Goal: Transaction & Acquisition: Purchase product/service

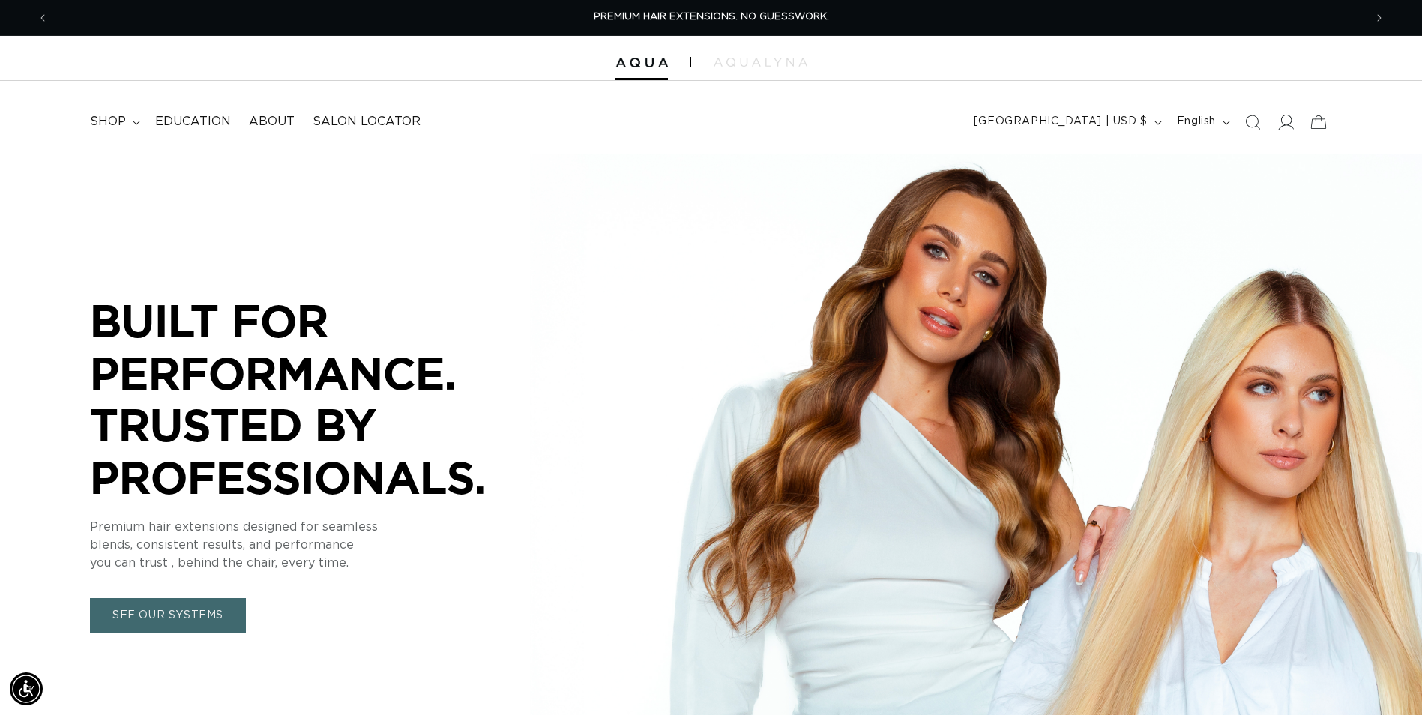
click at [1286, 127] on icon at bounding box center [1285, 122] width 16 height 16
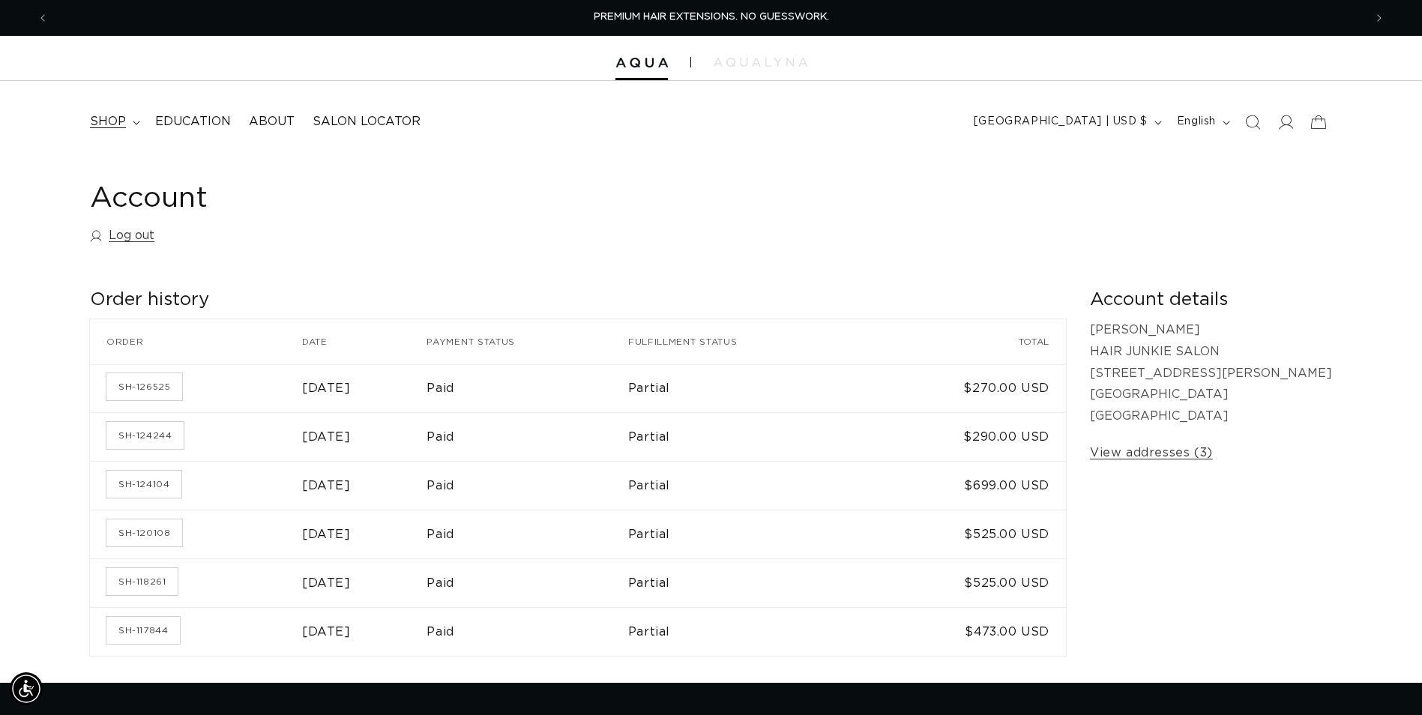
click at [113, 121] on span "shop" at bounding box center [108, 122] width 36 height 16
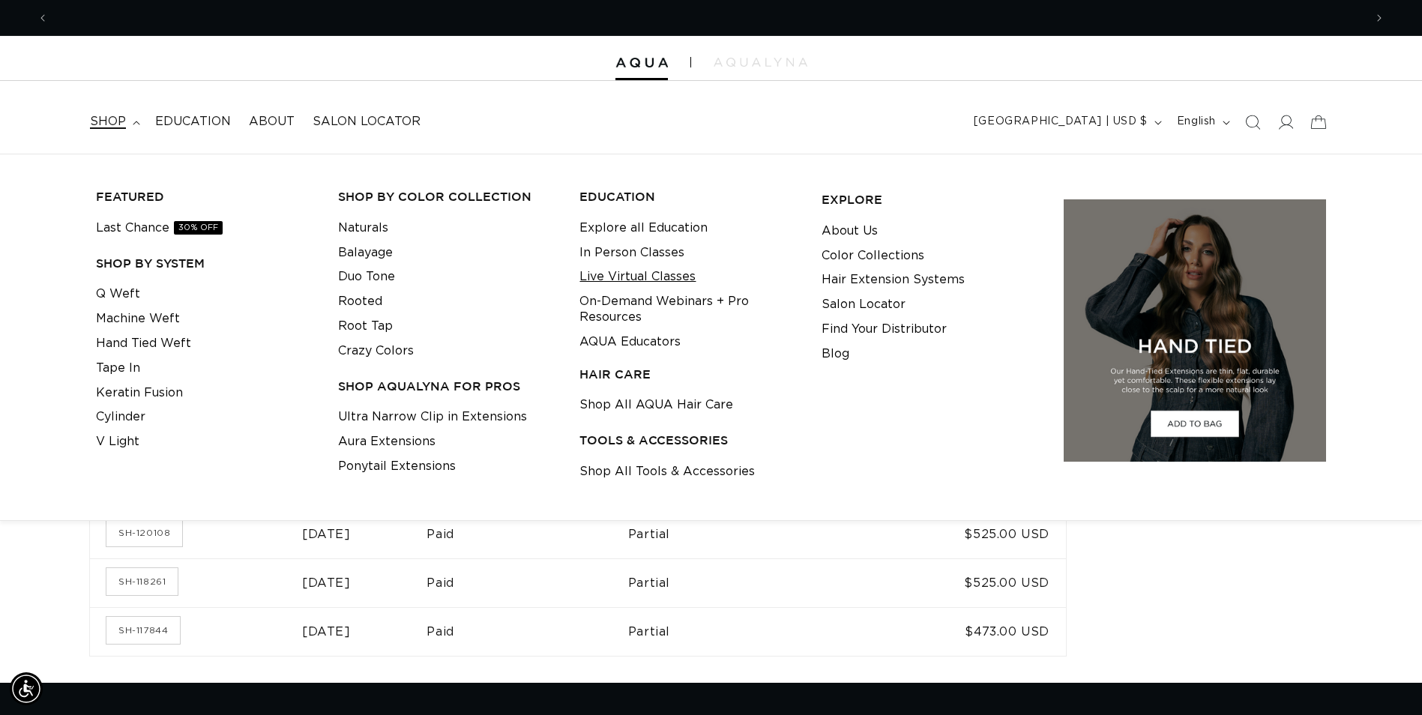
scroll to position [0, 1316]
click at [647, 476] on link "Shop All Tools & Accessories" at bounding box center [666, 472] width 175 height 25
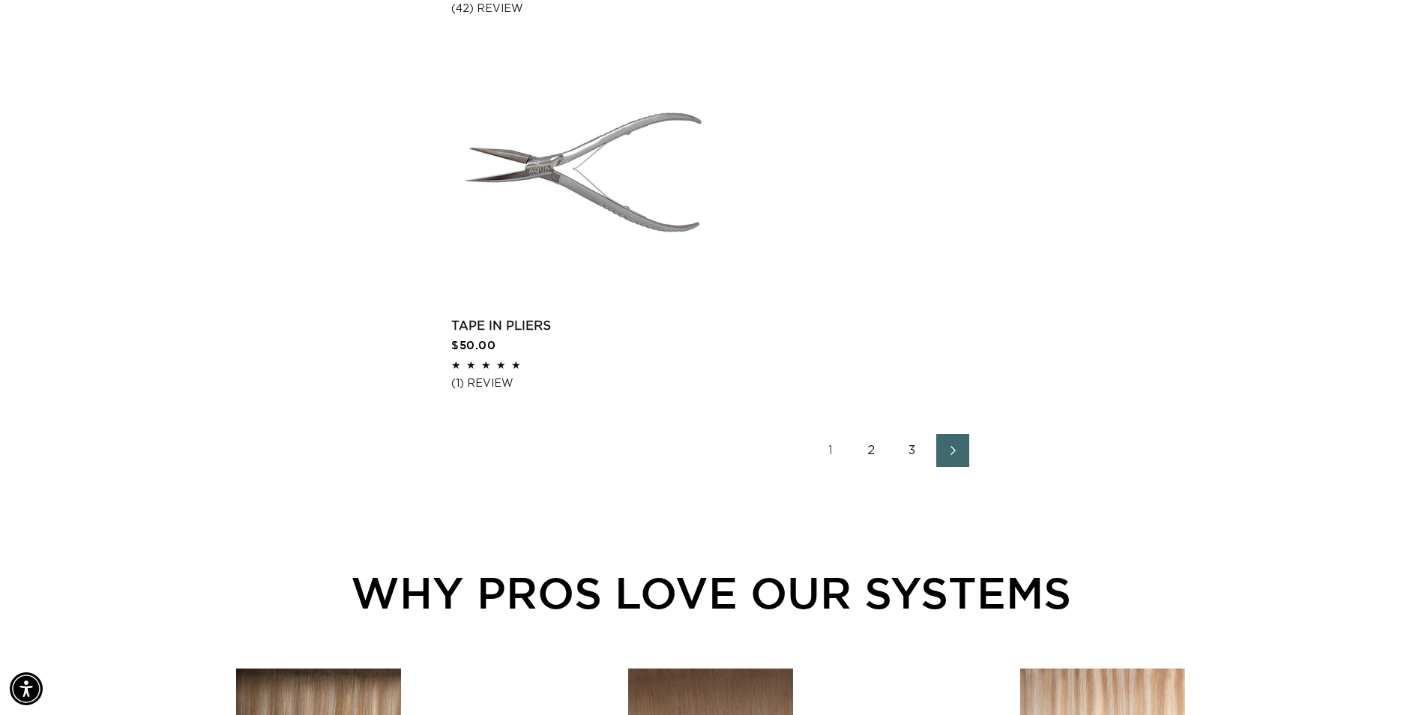
scroll to position [2474, 0]
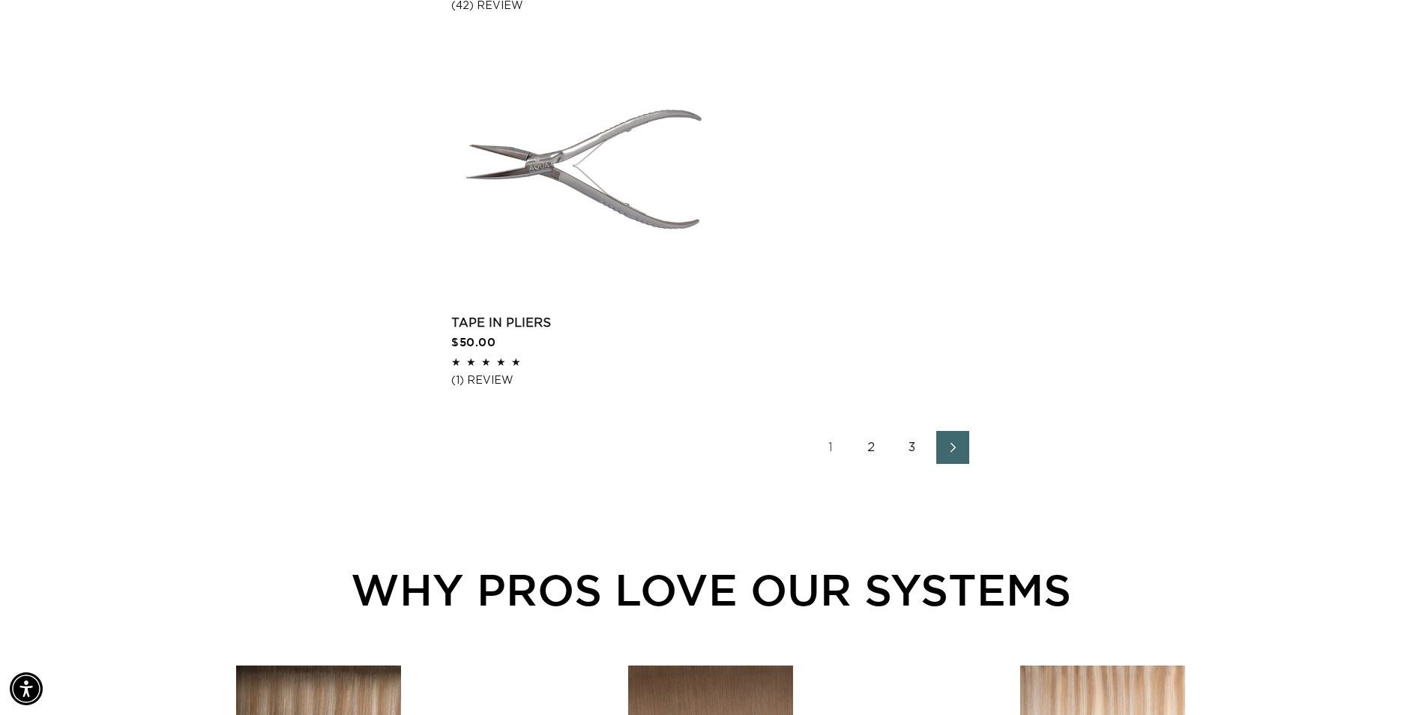
click at [948, 443] on icon "Next page" at bounding box center [953, 447] width 19 height 10
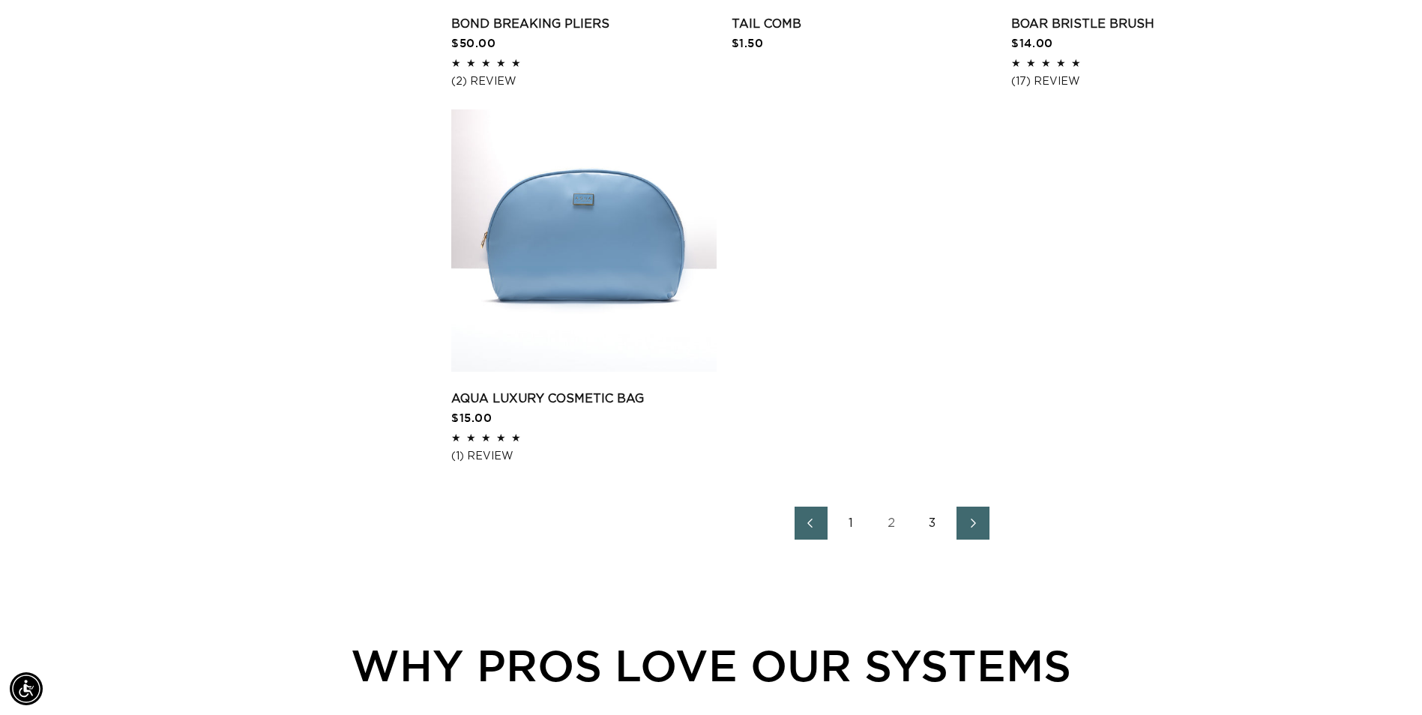
scroll to position [2399, 0]
click at [975, 527] on icon "Next page" at bounding box center [973, 522] width 19 height 10
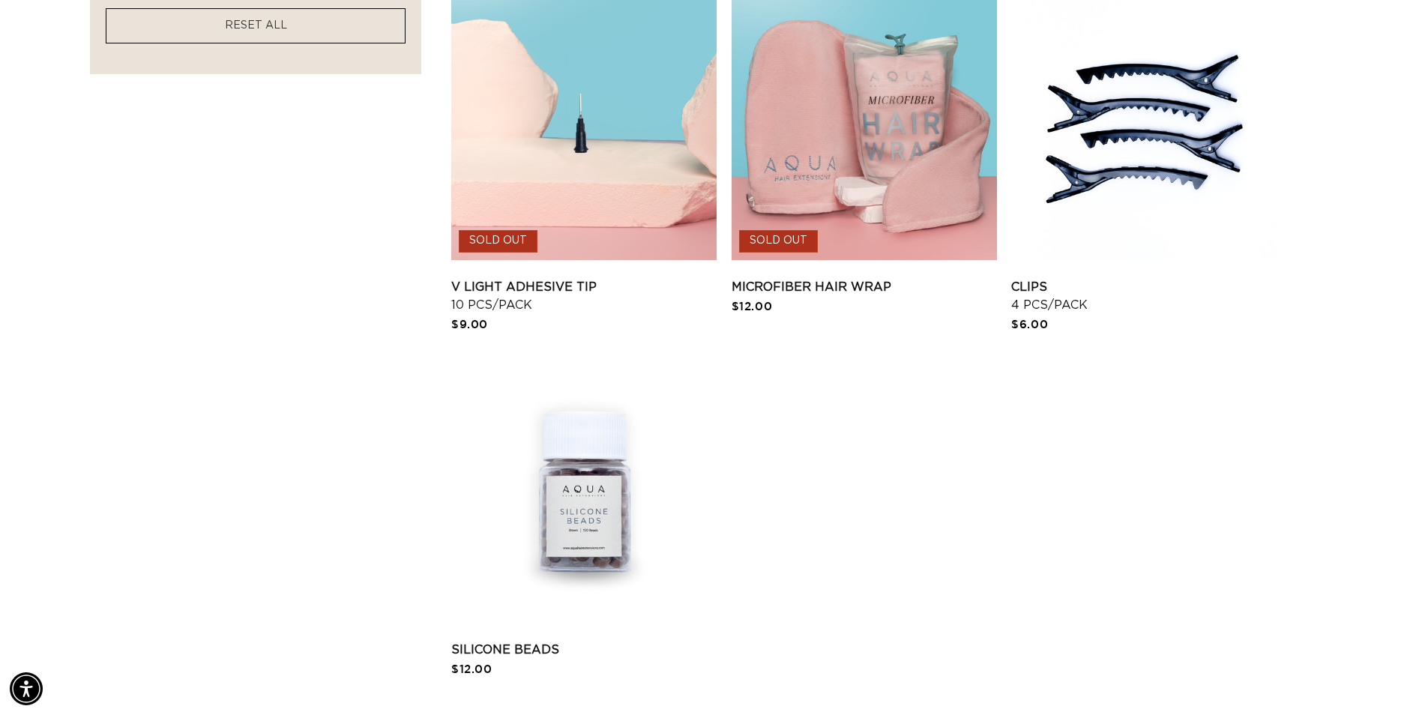
scroll to position [1424, 0]
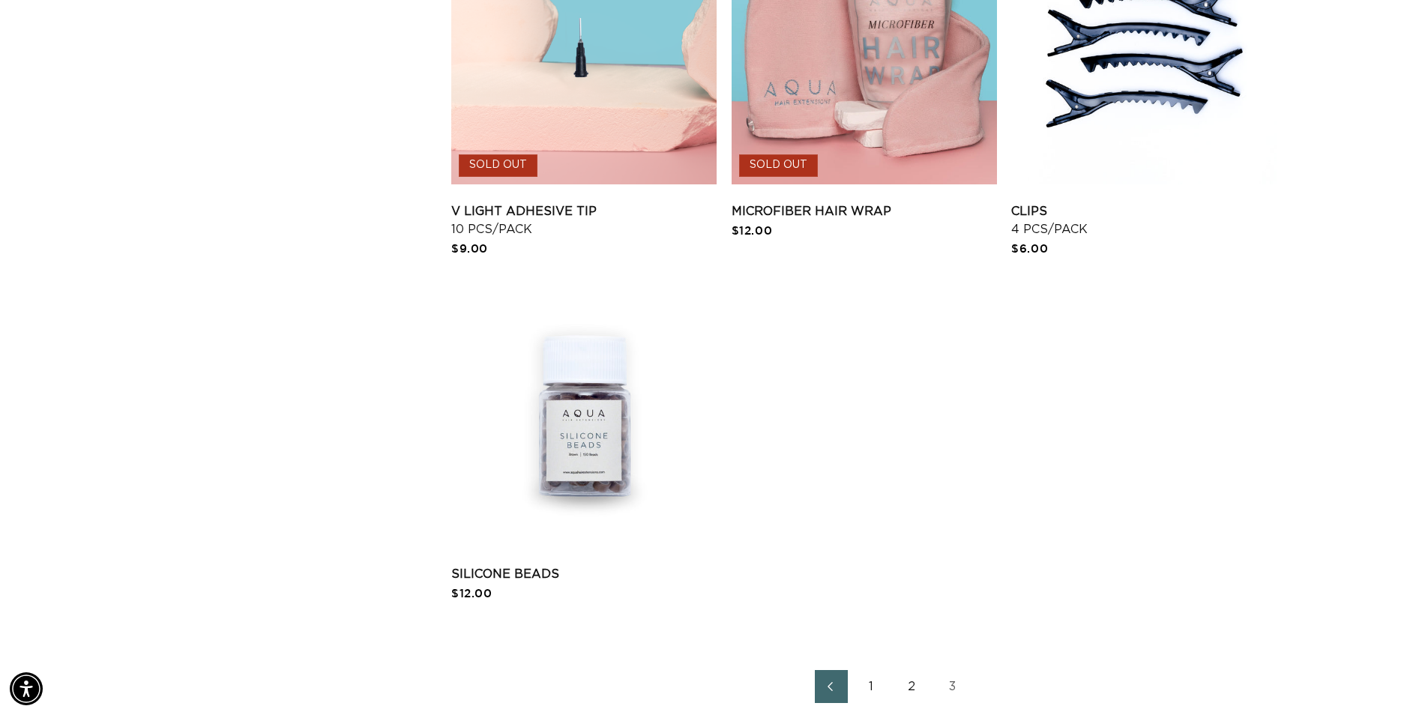
click at [869, 686] on link "1" at bounding box center [871, 686] width 33 height 33
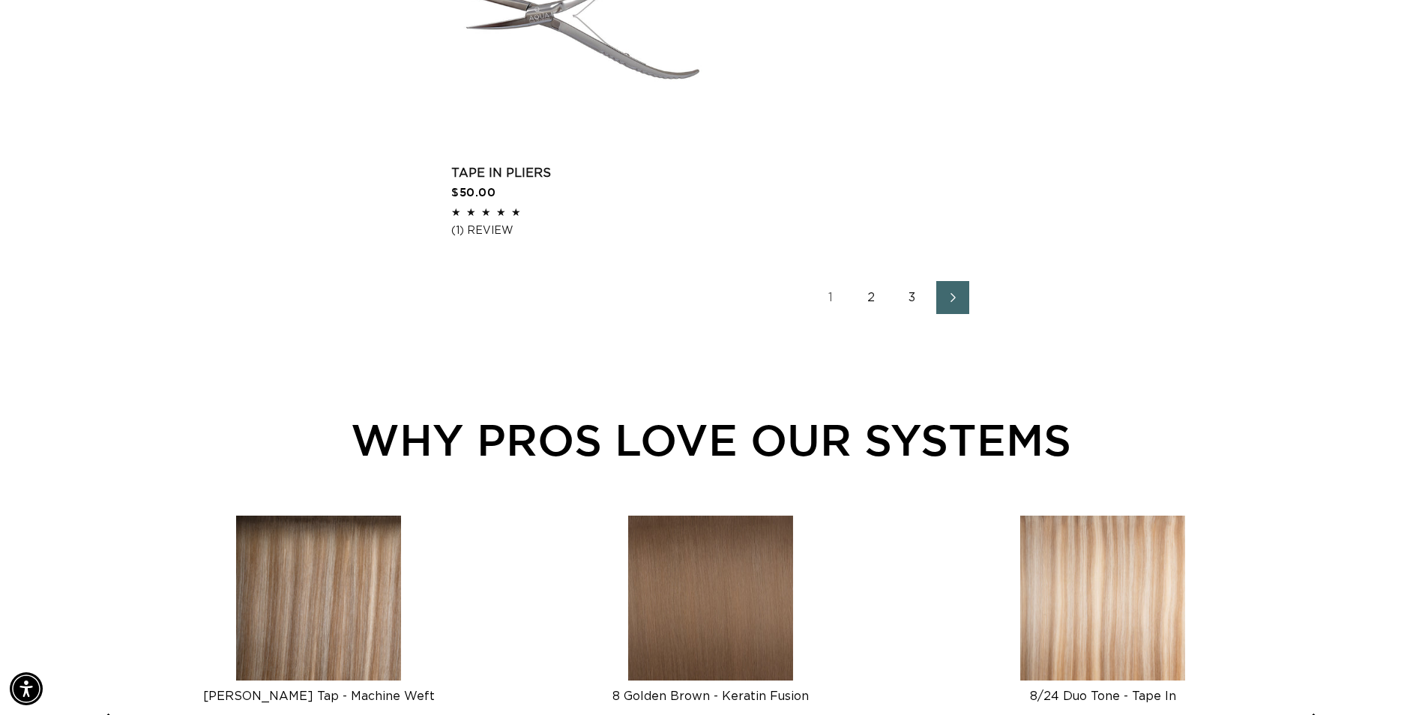
scroll to position [0, 1316]
click at [873, 289] on link "2" at bounding box center [871, 297] width 33 height 33
